Goal: Task Accomplishment & Management: Use online tool/utility

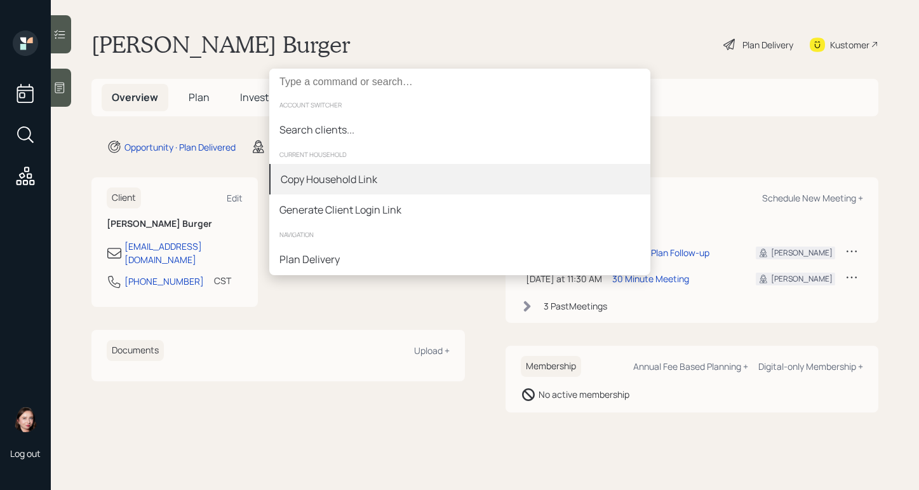
click at [387, 185] on div "Copy Household Link" at bounding box center [459, 179] width 381 height 31
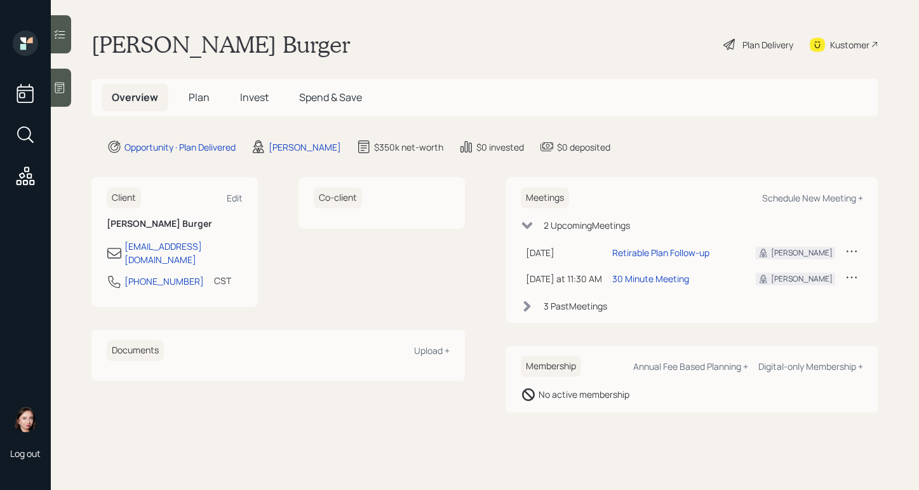
click at [200, 99] on span "Plan" at bounding box center [199, 97] width 21 height 14
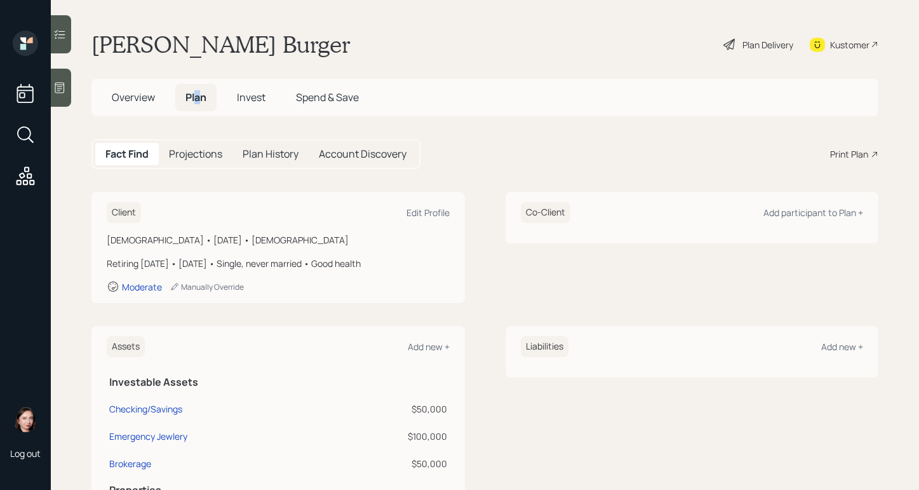
click at [201, 99] on span "Plan" at bounding box center [196, 97] width 21 height 14
click at [850, 158] on div "Print Plan" at bounding box center [849, 153] width 38 height 13
